Goal: Browse casually

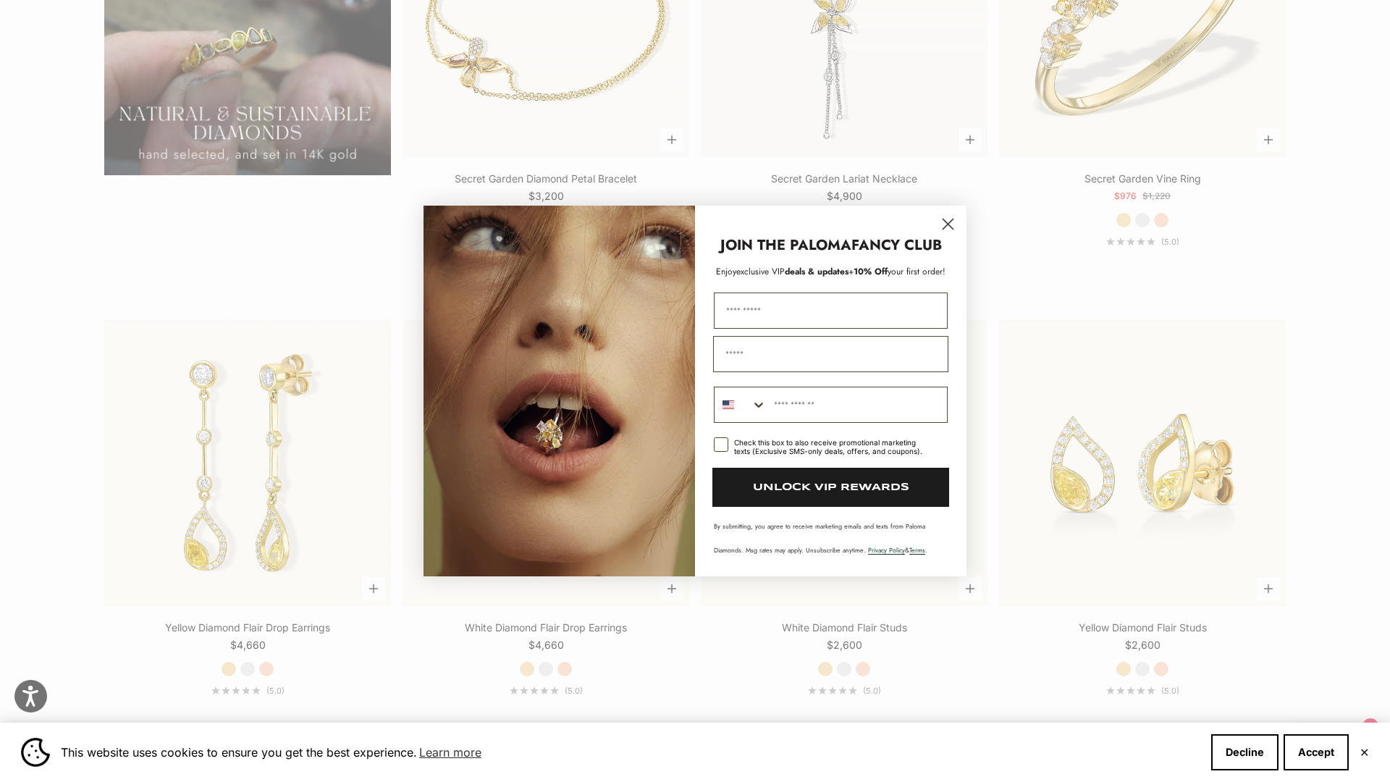
scroll to position [2510, 0]
